Goal: Transaction & Acquisition: Purchase product/service

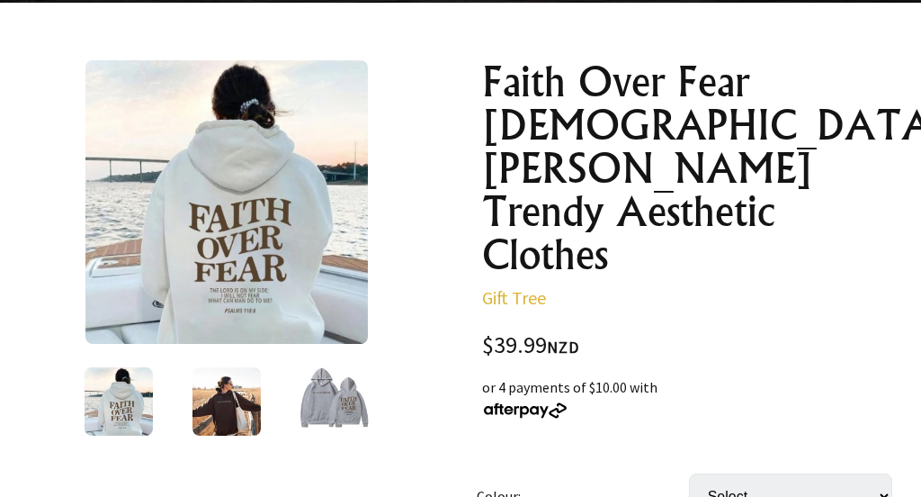
scroll to position [175, 0]
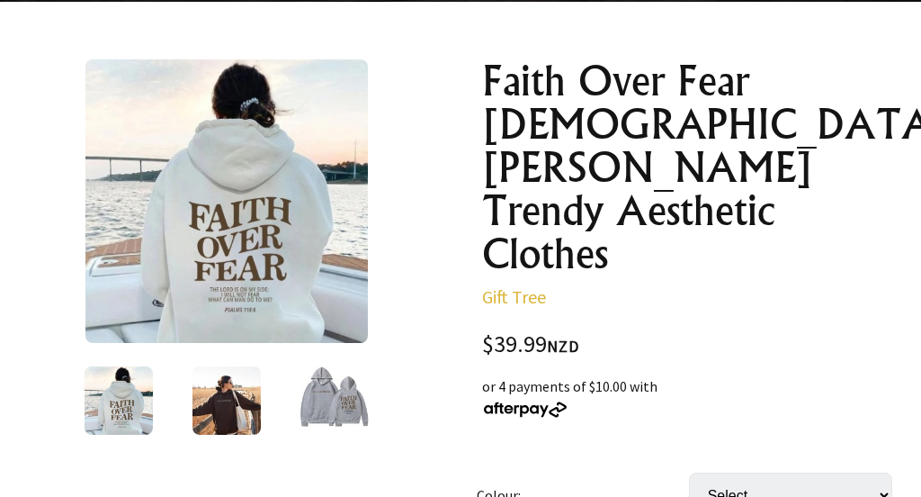
click at [124, 410] on img at bounding box center [119, 400] width 68 height 68
click at [191, 405] on div at bounding box center [227, 401] width 108 height 76
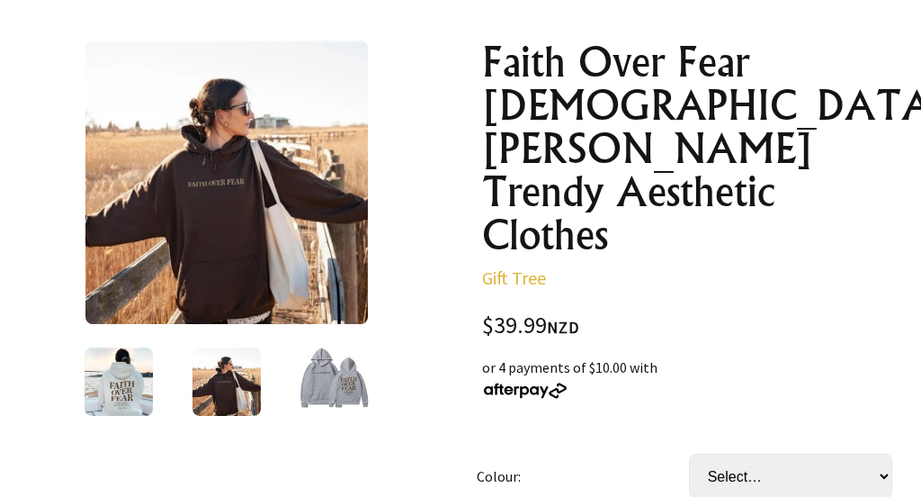
scroll to position [197, 0]
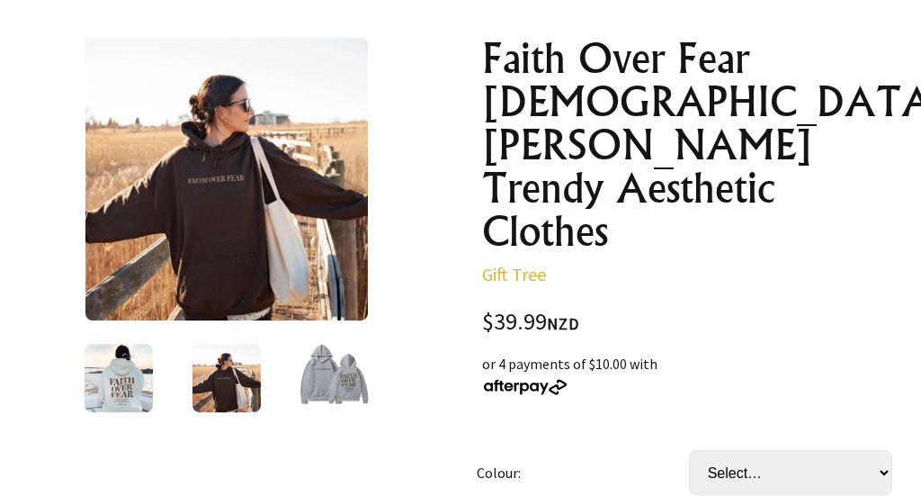
click at [114, 381] on img at bounding box center [119, 378] width 68 height 68
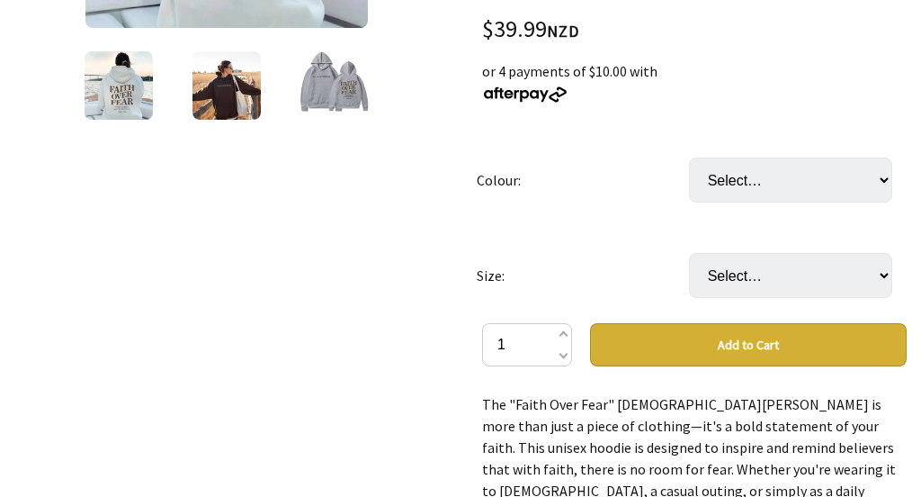
scroll to position [490, 0]
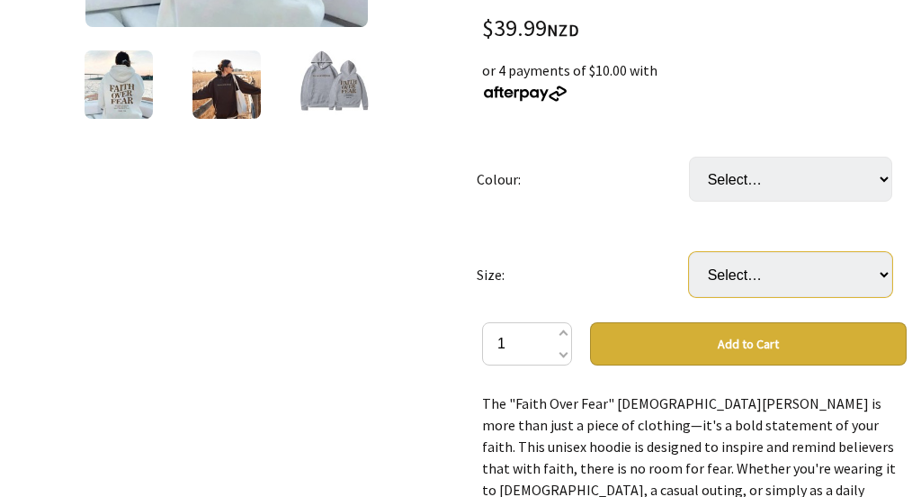
click at [891, 252] on select "Select… S M L XL 2XL 3XL" at bounding box center [790, 274] width 203 height 45
select select "2XL"
click at [689, 252] on select "Select… S M L XL 2XL 3XL" at bounding box center [790, 274] width 203 height 45
click at [748, 322] on button "Add to Cart" at bounding box center [748, 343] width 317 height 43
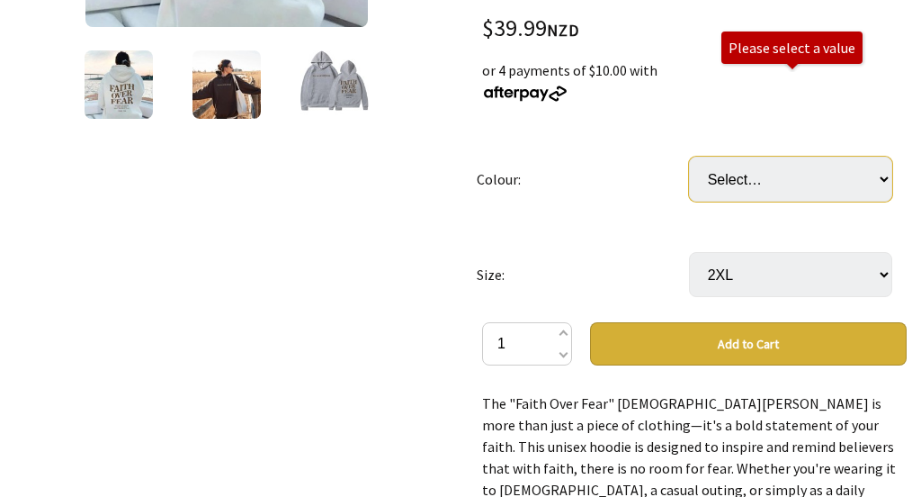
click at [828, 157] on select "Select… Apricot Black Blue Brown Dark Grey Dark Green Light Grey Pink Red White…" at bounding box center [790, 179] width 203 height 45
select select "Dark Grey"
click at [689, 157] on select "Select… Apricot Black Blue Brown Dark Grey Dark Green Light Grey Pink Red White…" at bounding box center [790, 179] width 203 height 45
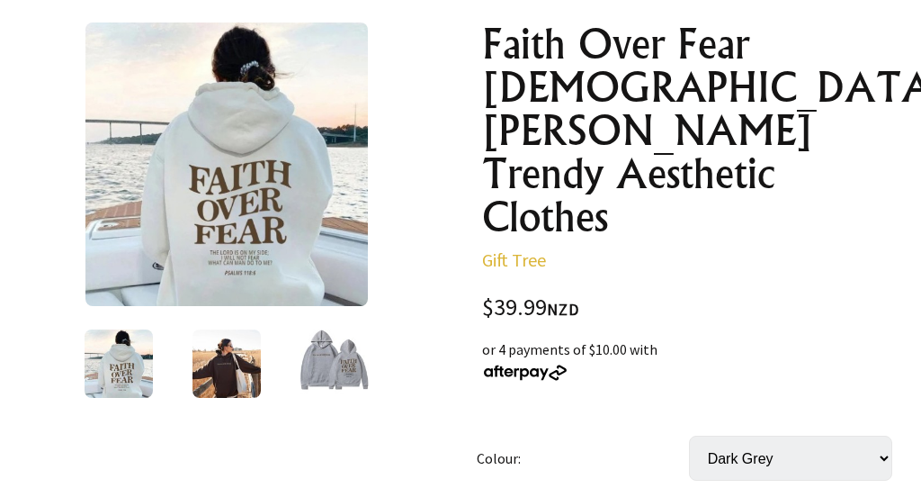
scroll to position [201, 0]
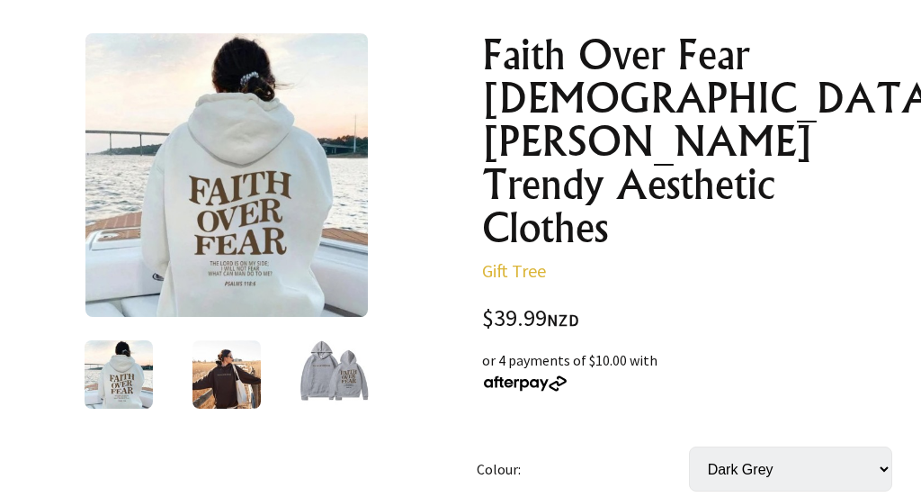
click at [338, 383] on img at bounding box center [334, 374] width 68 height 68
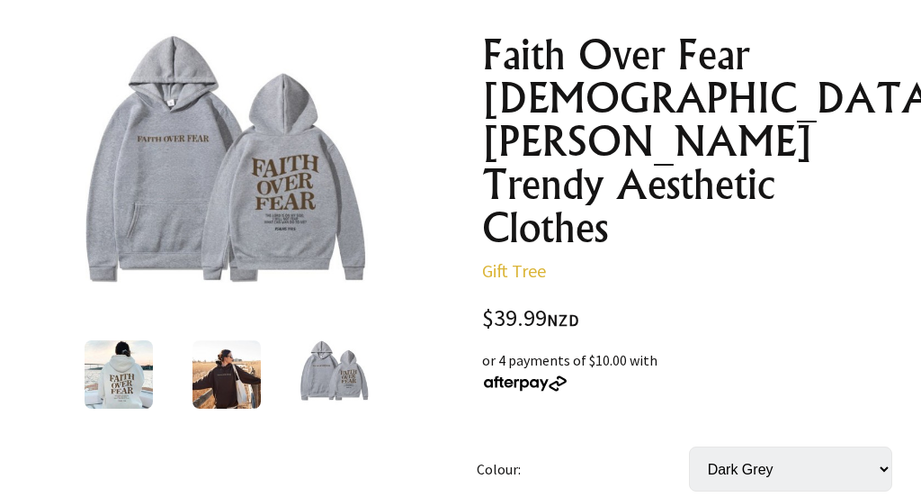
click at [350, 209] on img at bounding box center [226, 174] width 283 height 283
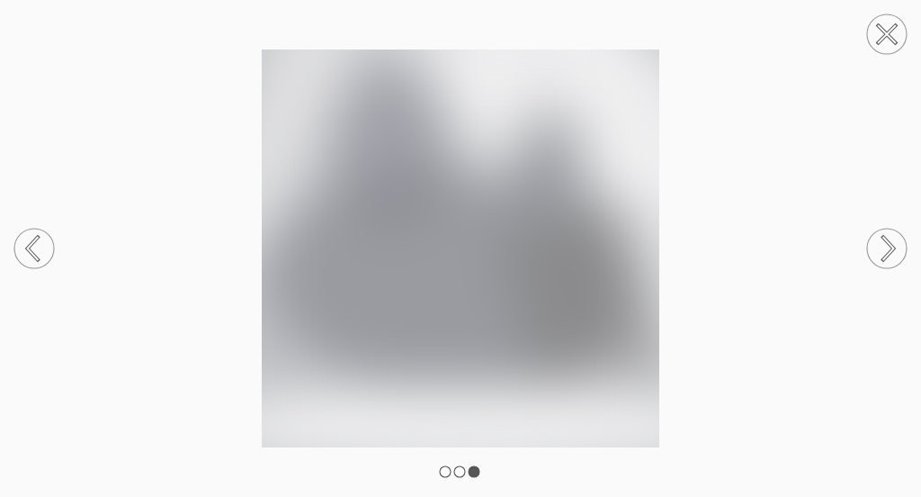
click at [322, 210] on img at bounding box center [460, 248] width 921 height 398
click at [886, 29] on circle at bounding box center [887, 34] width 40 height 40
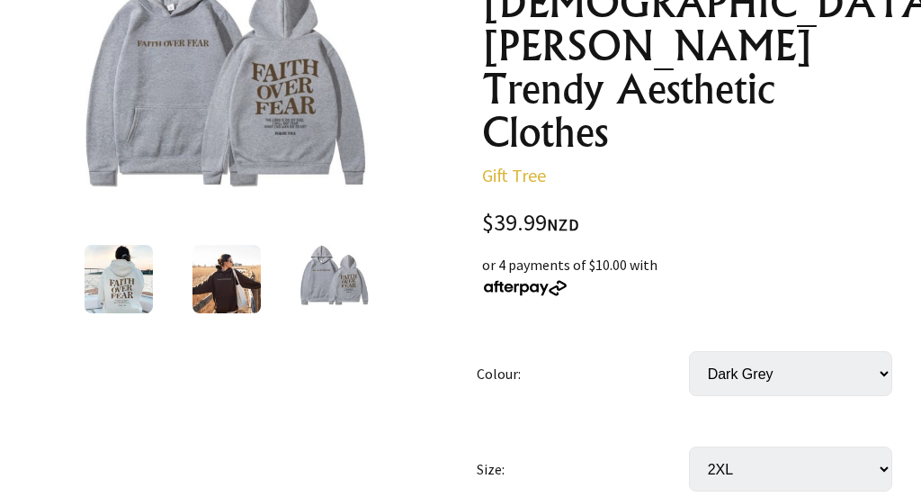
scroll to position [297, 0]
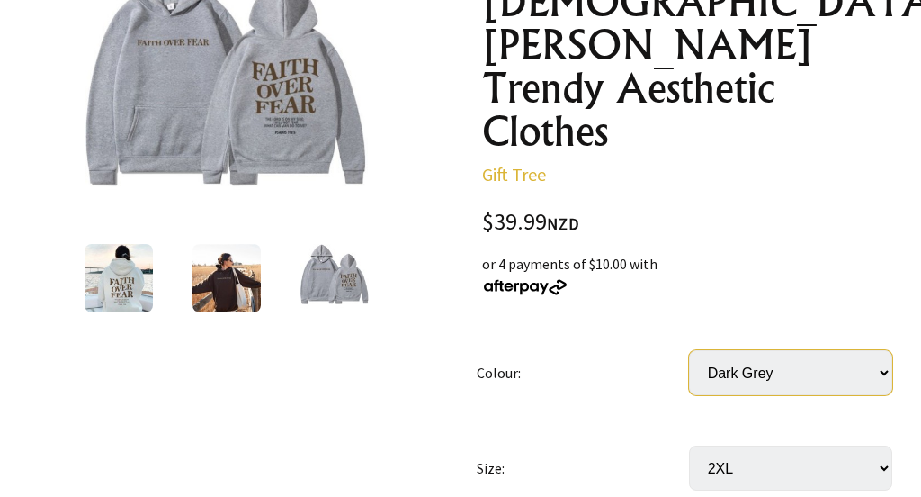
click at [891, 350] on select "Select… Apricot Black Blue Brown Dark Grey Dark Green Light Grey Pink Red White…" at bounding box center [790, 372] width 203 height 45
select select "Pink"
click at [689, 350] on select "Select… Apricot Black Blue Brown Dark Grey Dark Green Light Grey Pink Red White…" at bounding box center [790, 372] width 203 height 45
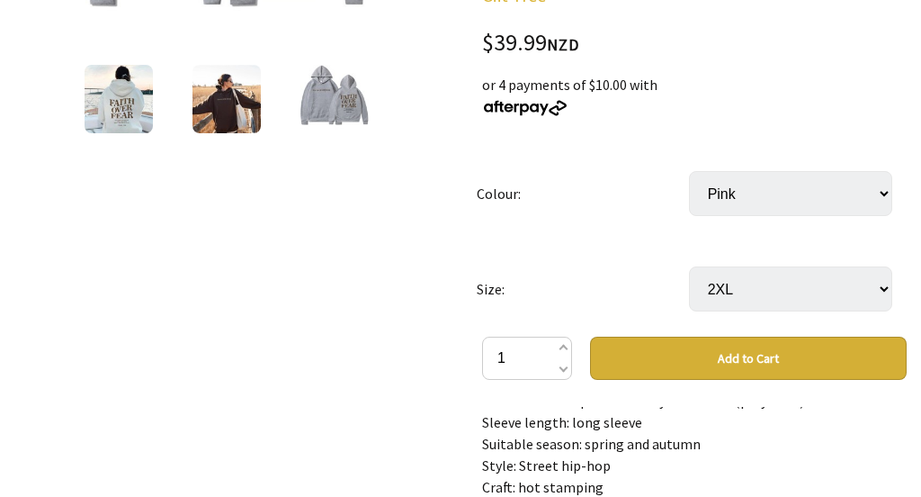
scroll to position [405, 0]
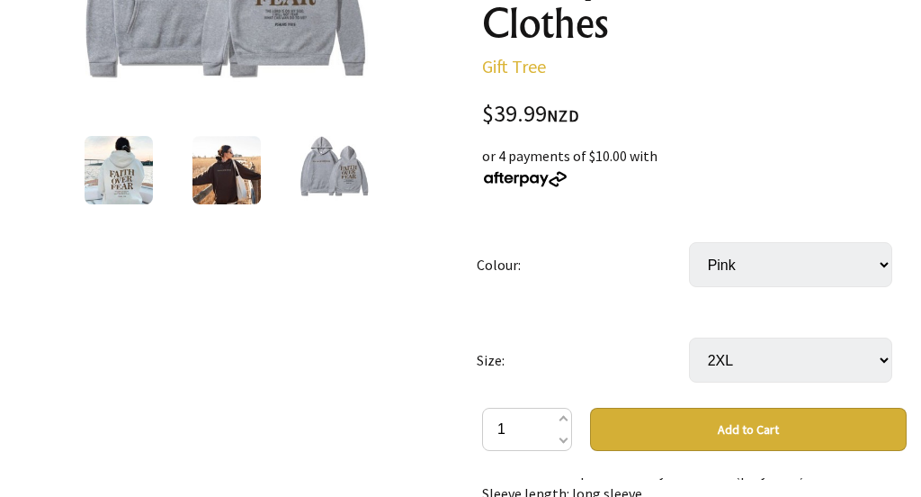
click at [758, 242] on select "Select… Apricot Black Blue Brown Dark Grey Dark Green Light Grey Pink Red White…" at bounding box center [790, 264] width 203 height 45
